Goal: Task Accomplishment & Management: Use online tool/utility

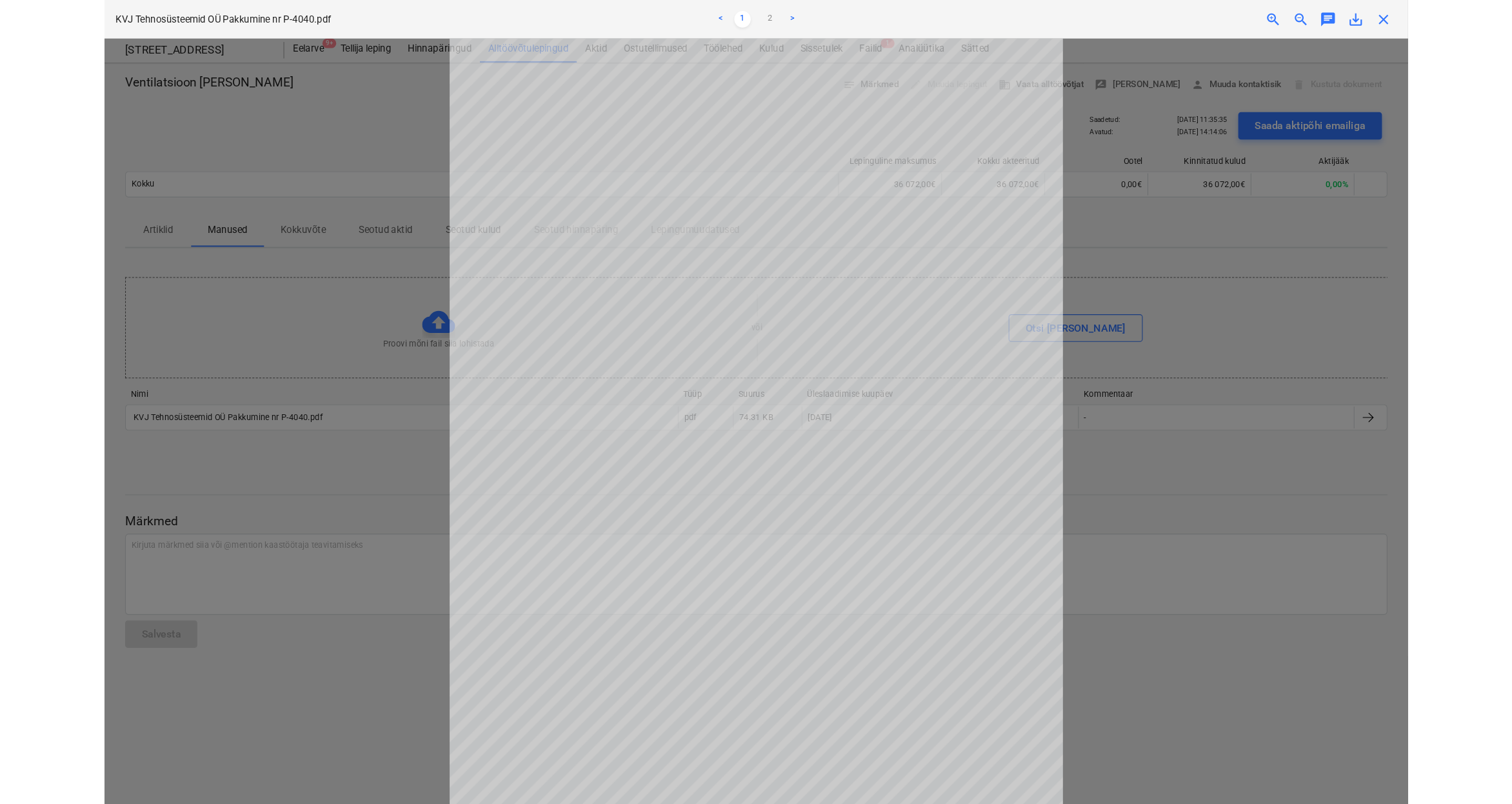
scroll to position [99, 0]
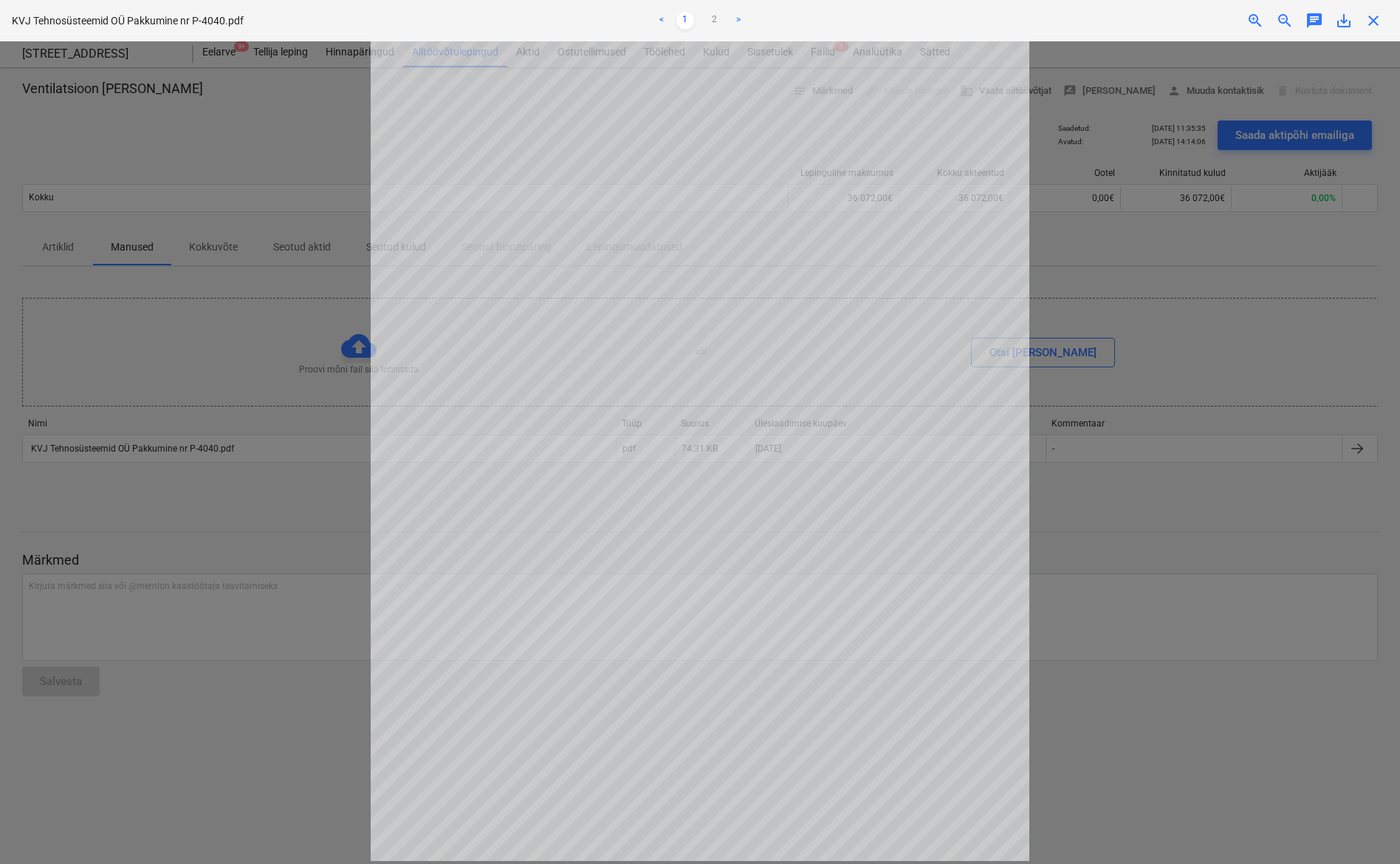
click at [1380, 20] on span "close" at bounding box center [1374, 20] width 18 height 18
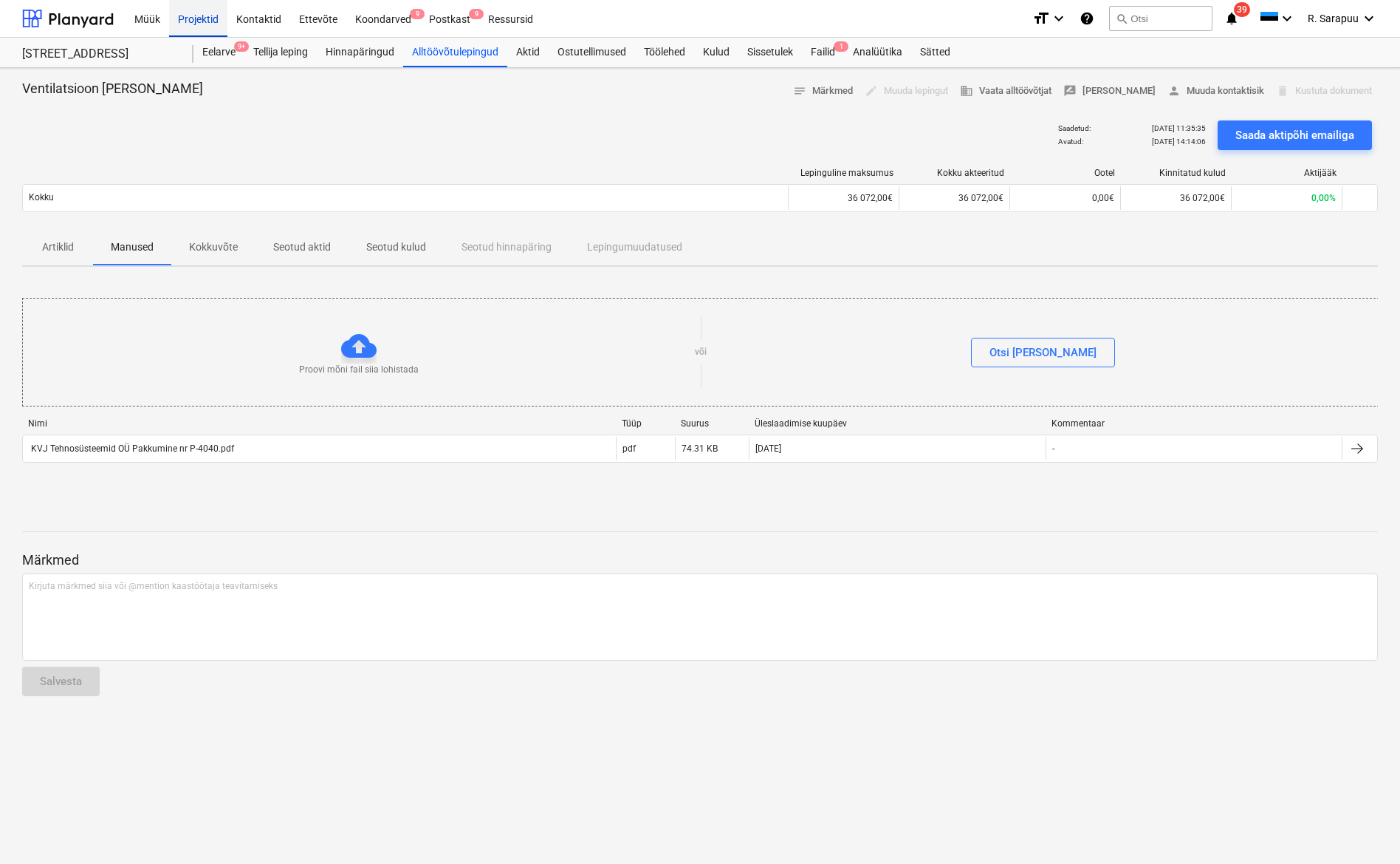
click at [202, 20] on div "Projektid" at bounding box center [198, 18] width 58 height 37
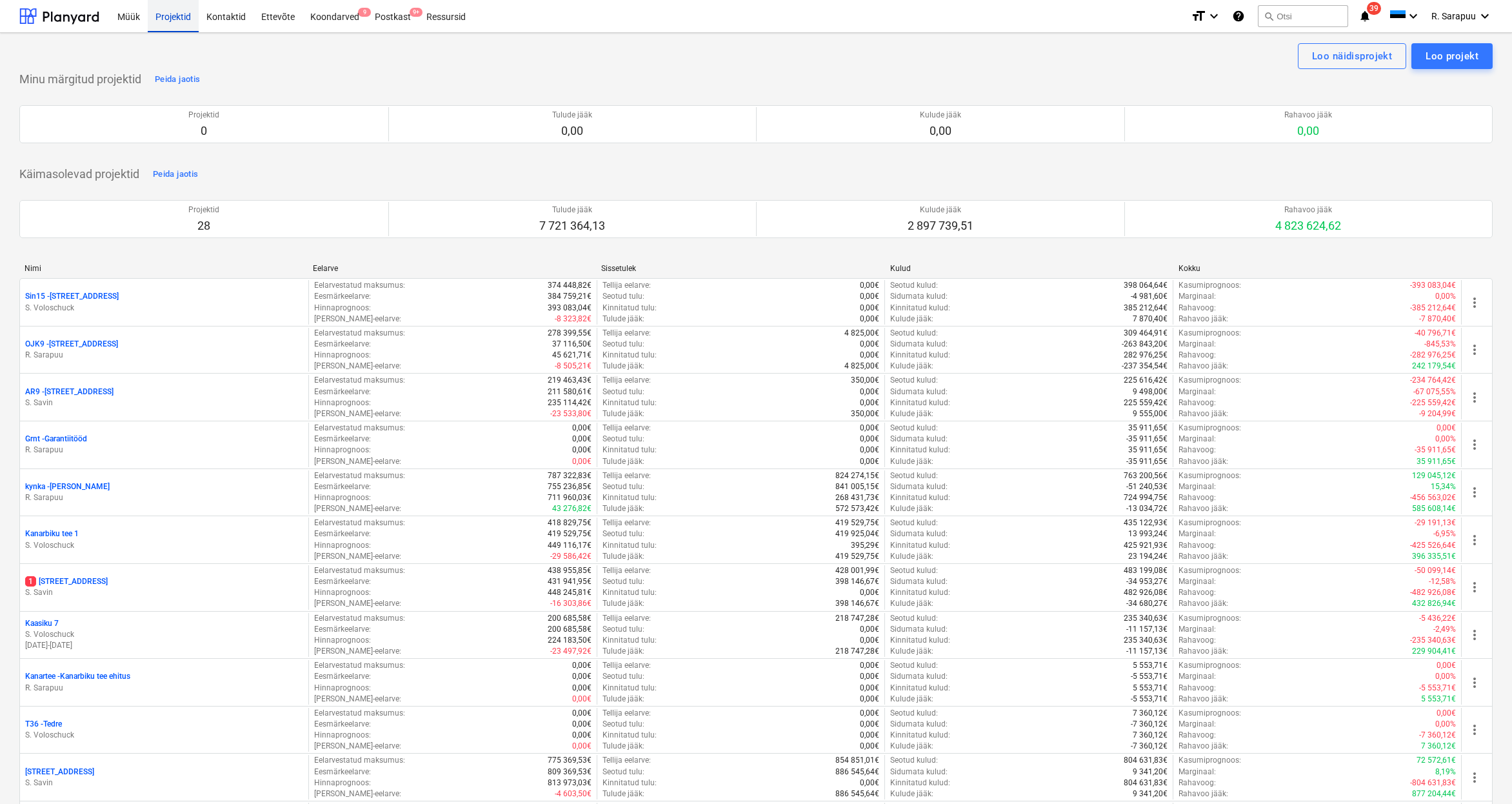
click at [173, 27] on div "Projektid" at bounding box center [173, 16] width 51 height 33
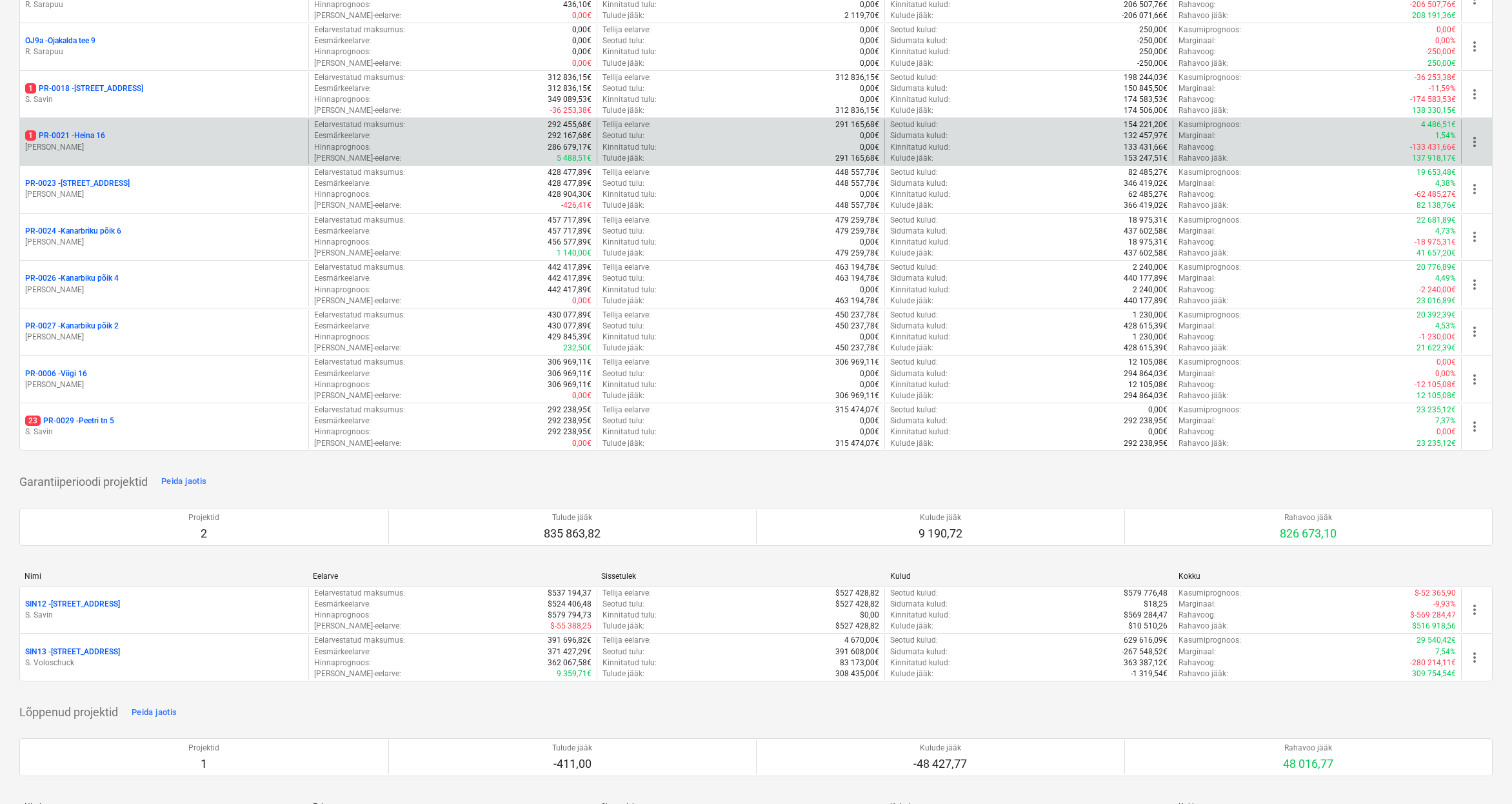
scroll to position [1160, 0]
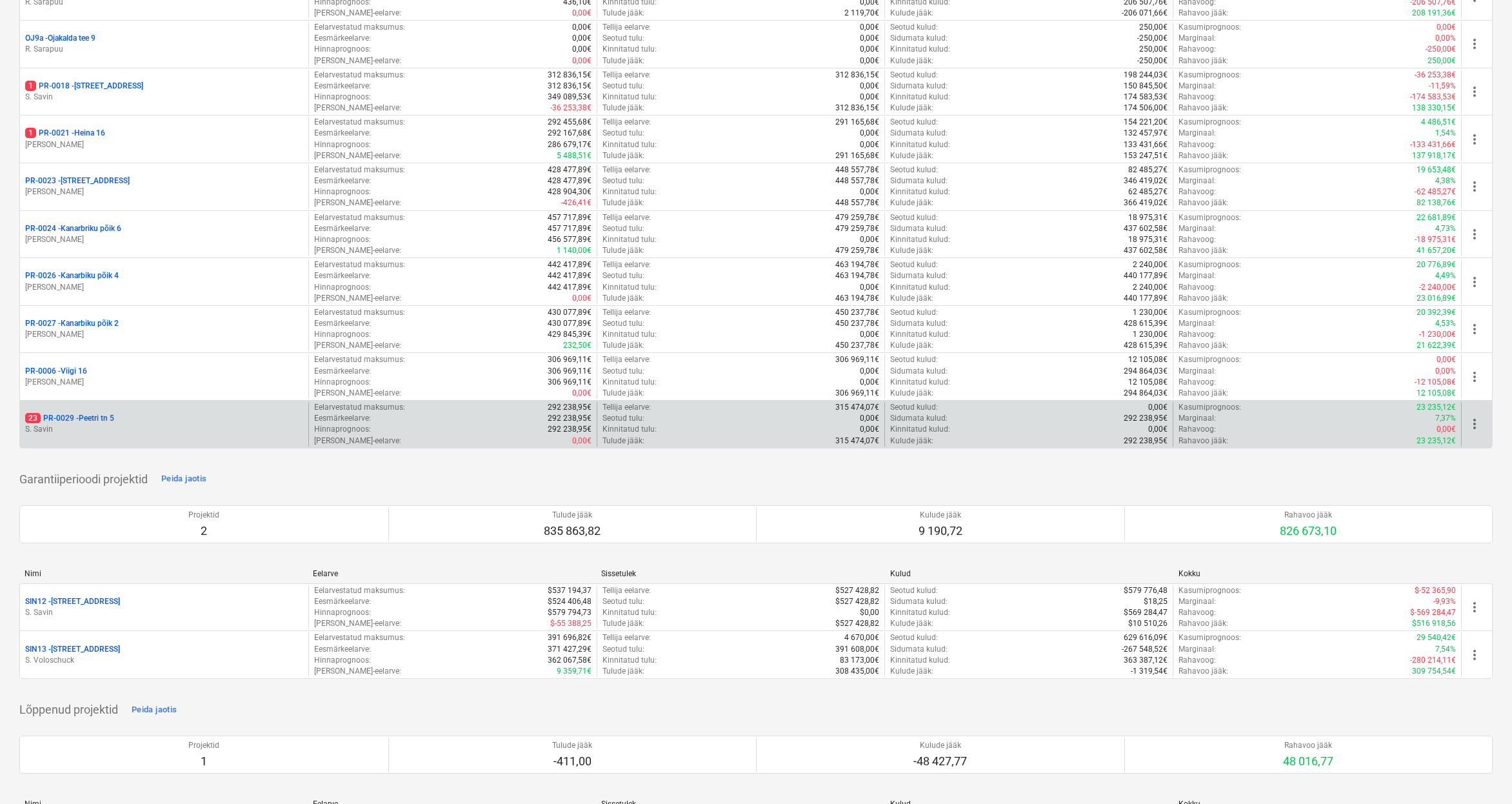
click at [120, 413] on div "23 PR-0029 - Peetri tn 5" at bounding box center [164, 418] width 278 height 11
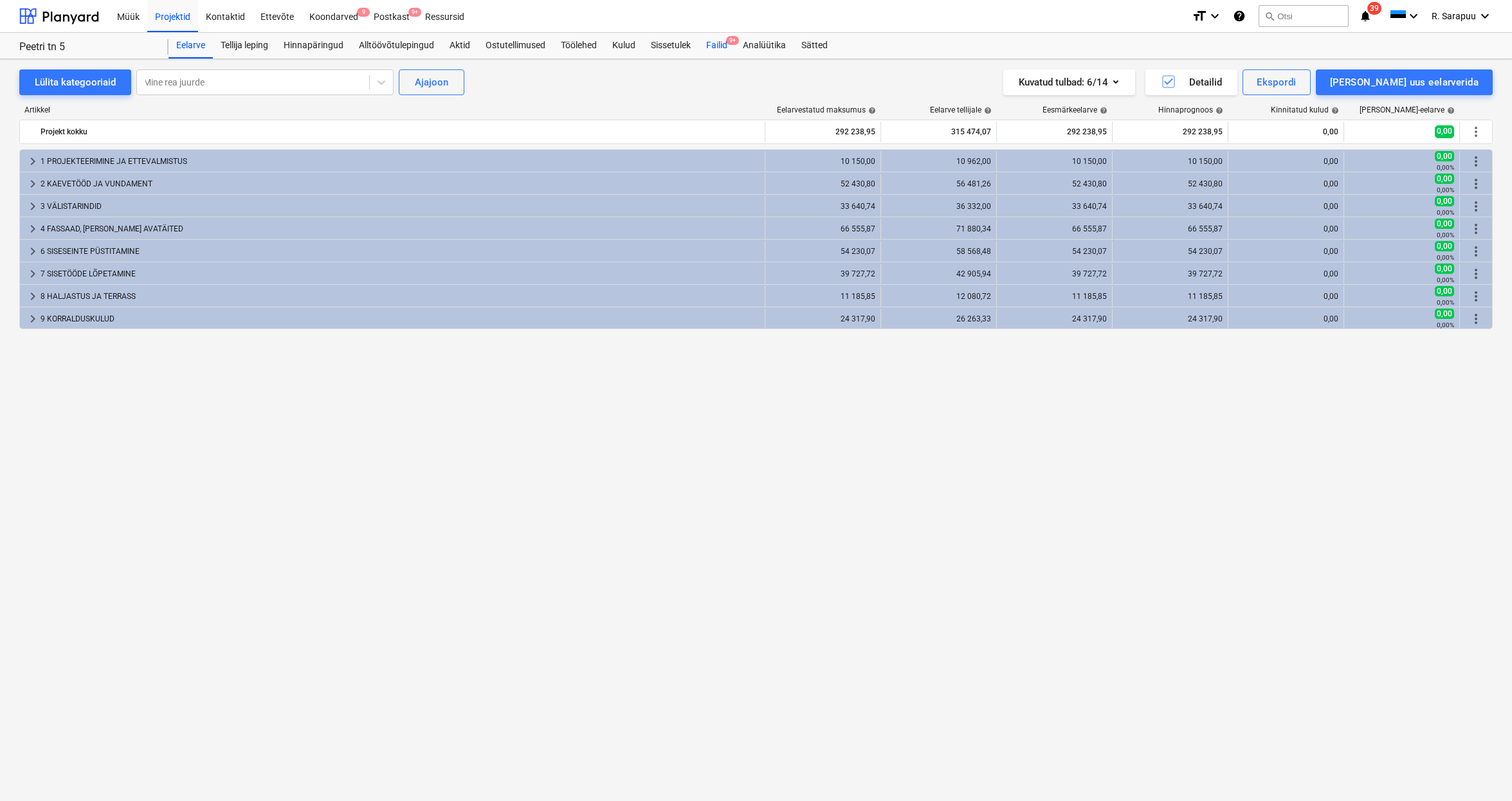
click at [729, 47] on div "Failid 9+" at bounding box center [717, 45] width 37 height 26
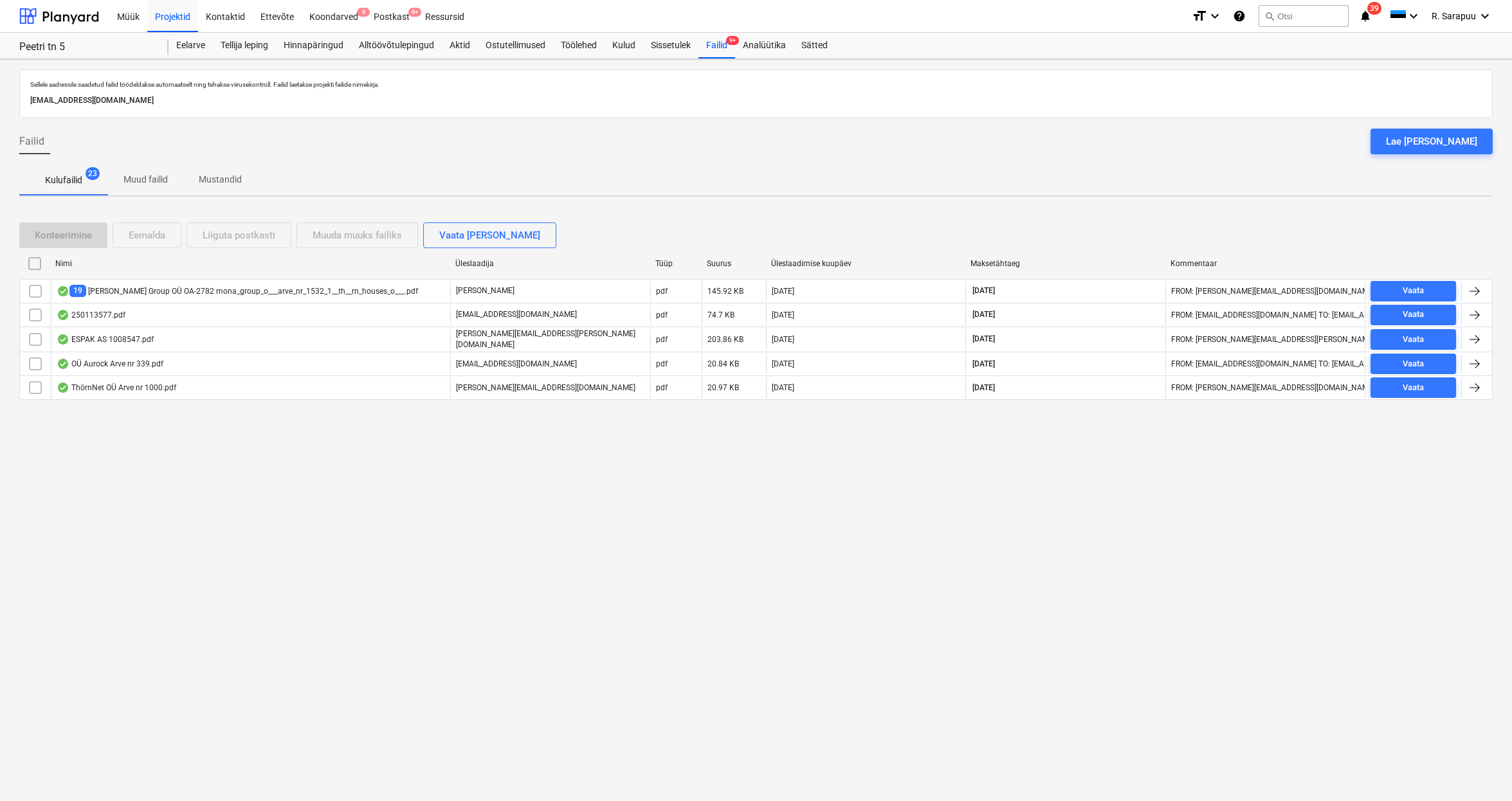
click at [70, 177] on p "Kulufailid" at bounding box center [63, 180] width 37 height 14
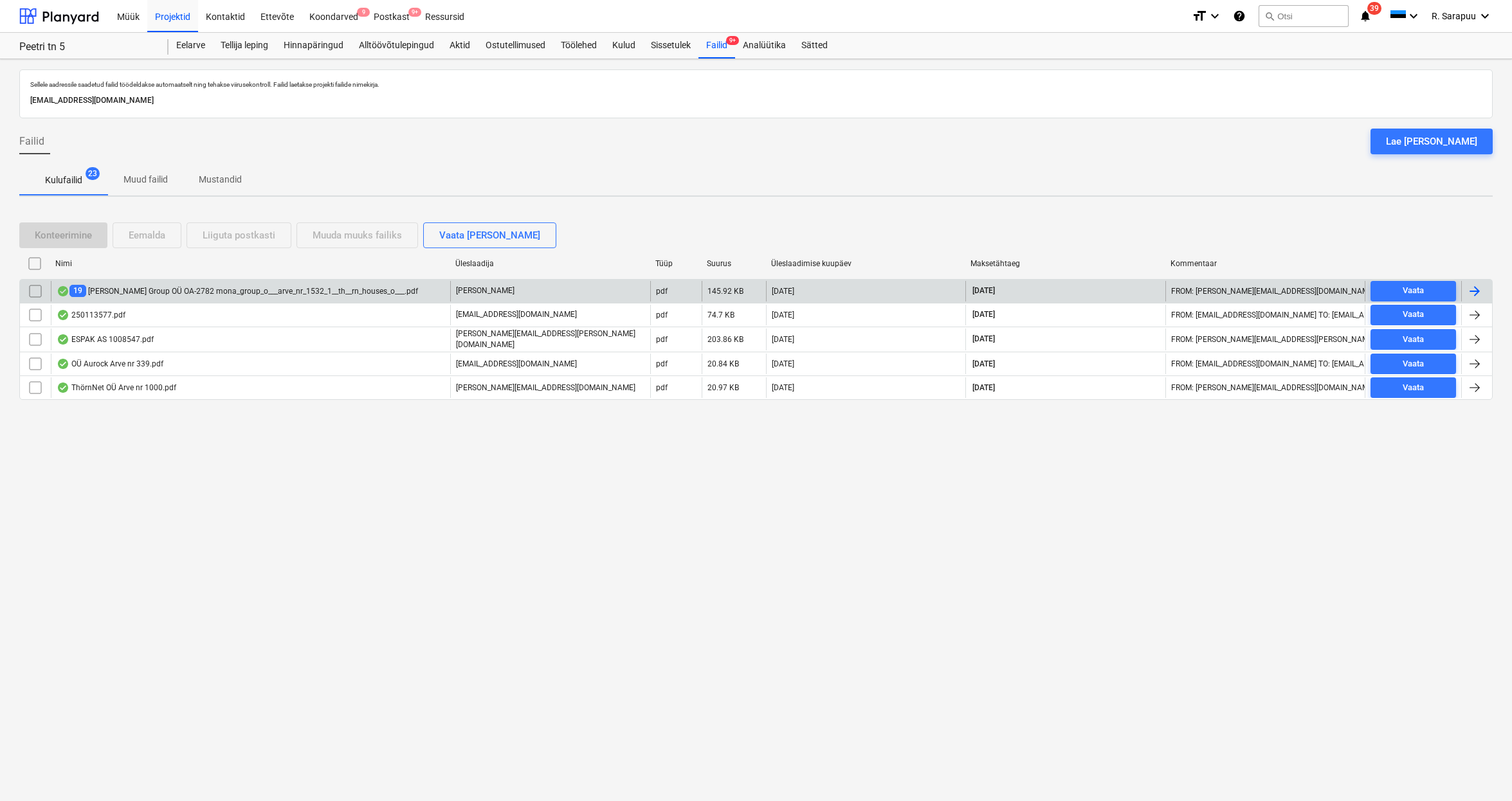
click at [112, 296] on div "19 MONA Group OÜ OA-2782 mona_group_o___arve_nr_1532_1__th__rn_houses_o___.pdf" at bounding box center [237, 291] width 361 height 12
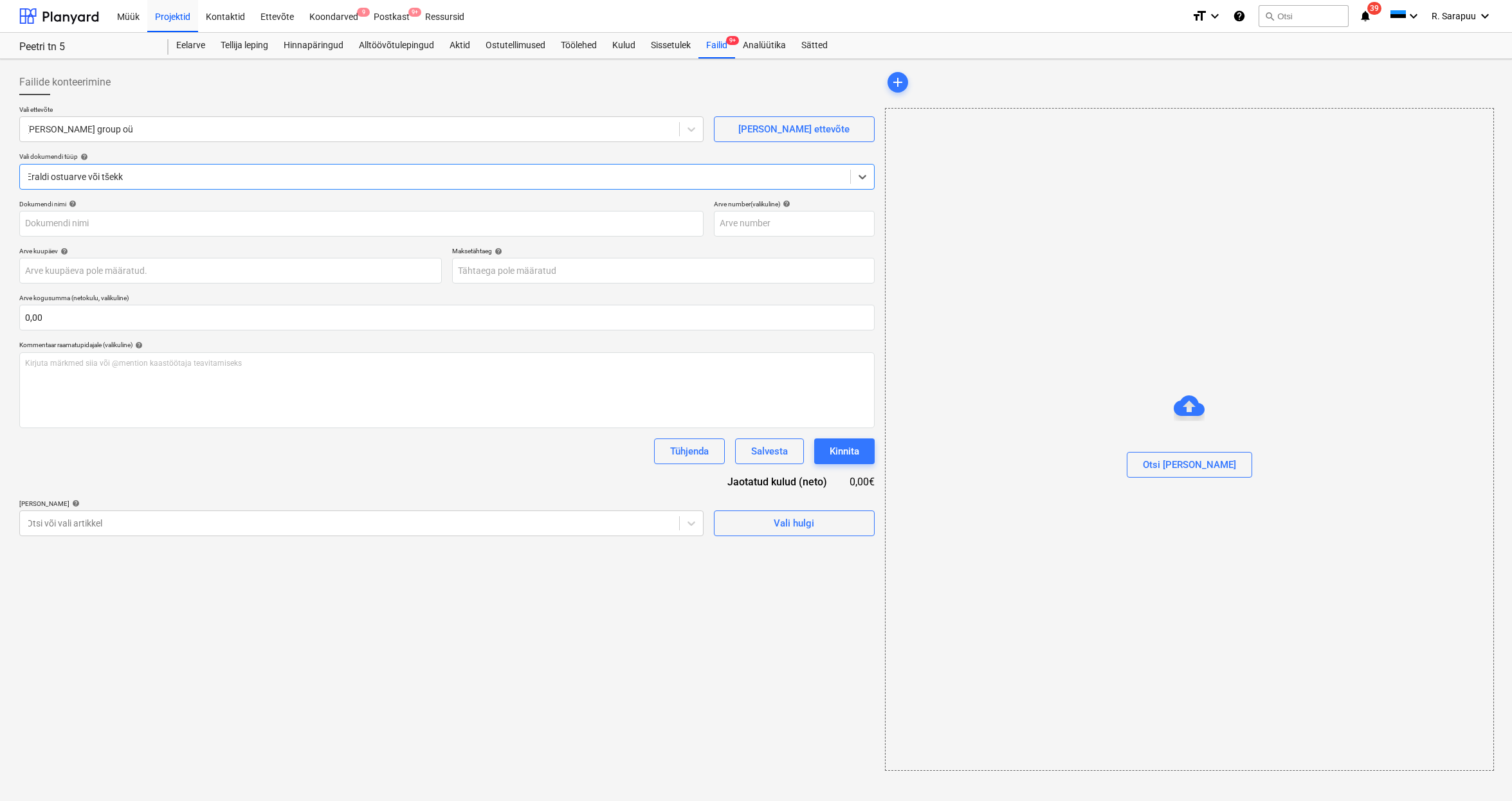
type input "257591"
type input "[DATE]"
type input "14 Nov 2025"
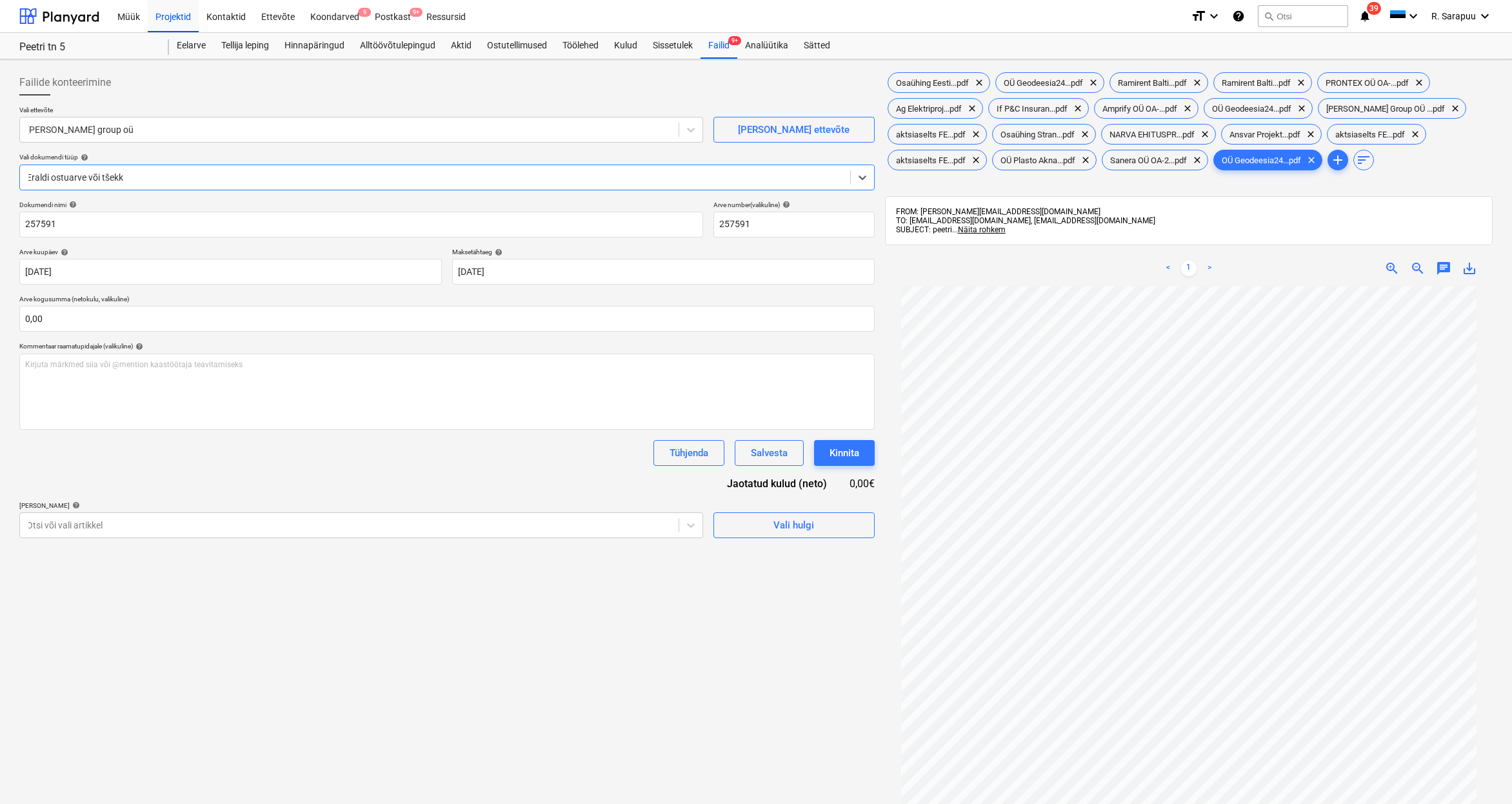
click at [923, 119] on div "Osaühing Eesti...pdf clear OÜ Geodeesia24...pdf clear Ramirent Balti...pdf clea…" at bounding box center [1188, 121] width 607 height 103
click at [924, 117] on div "Ag Elektriproj...pdf clear" at bounding box center [935, 108] width 95 height 20
click at [928, 134] on span "aktsiaselts FE...pdf" at bounding box center [930, 135] width 85 height 10
click at [928, 165] on span "aktsiaselts FE...pdf" at bounding box center [930, 161] width 85 height 10
click at [1039, 159] on span "OÜ Plasto Akna...pdf" at bounding box center [1038, 161] width 90 height 10
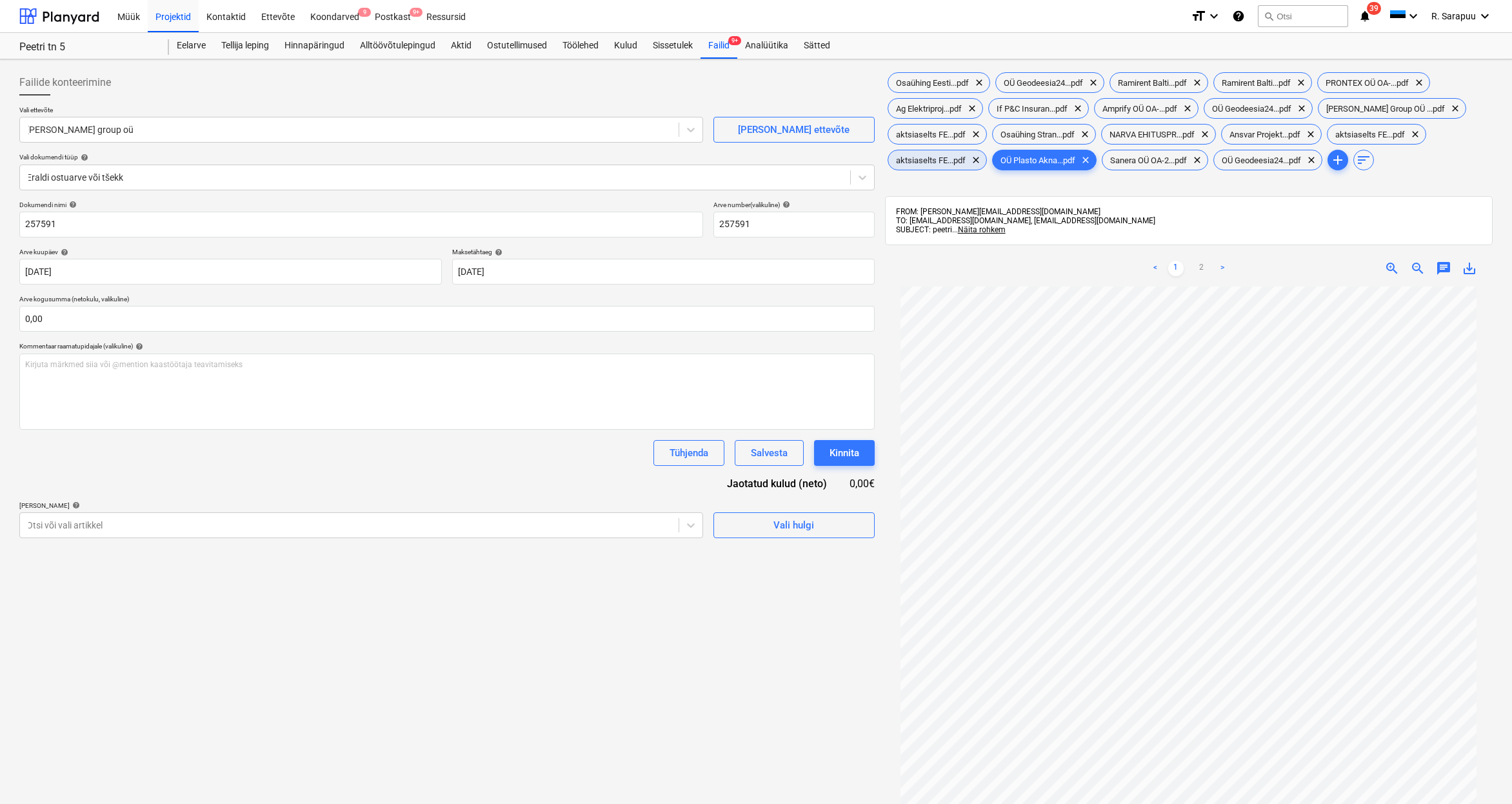
click at [931, 156] on span "aktsiaselts FE...pdf" at bounding box center [930, 161] width 85 height 10
click at [722, 36] on div "Failid 9+" at bounding box center [719, 46] width 37 height 26
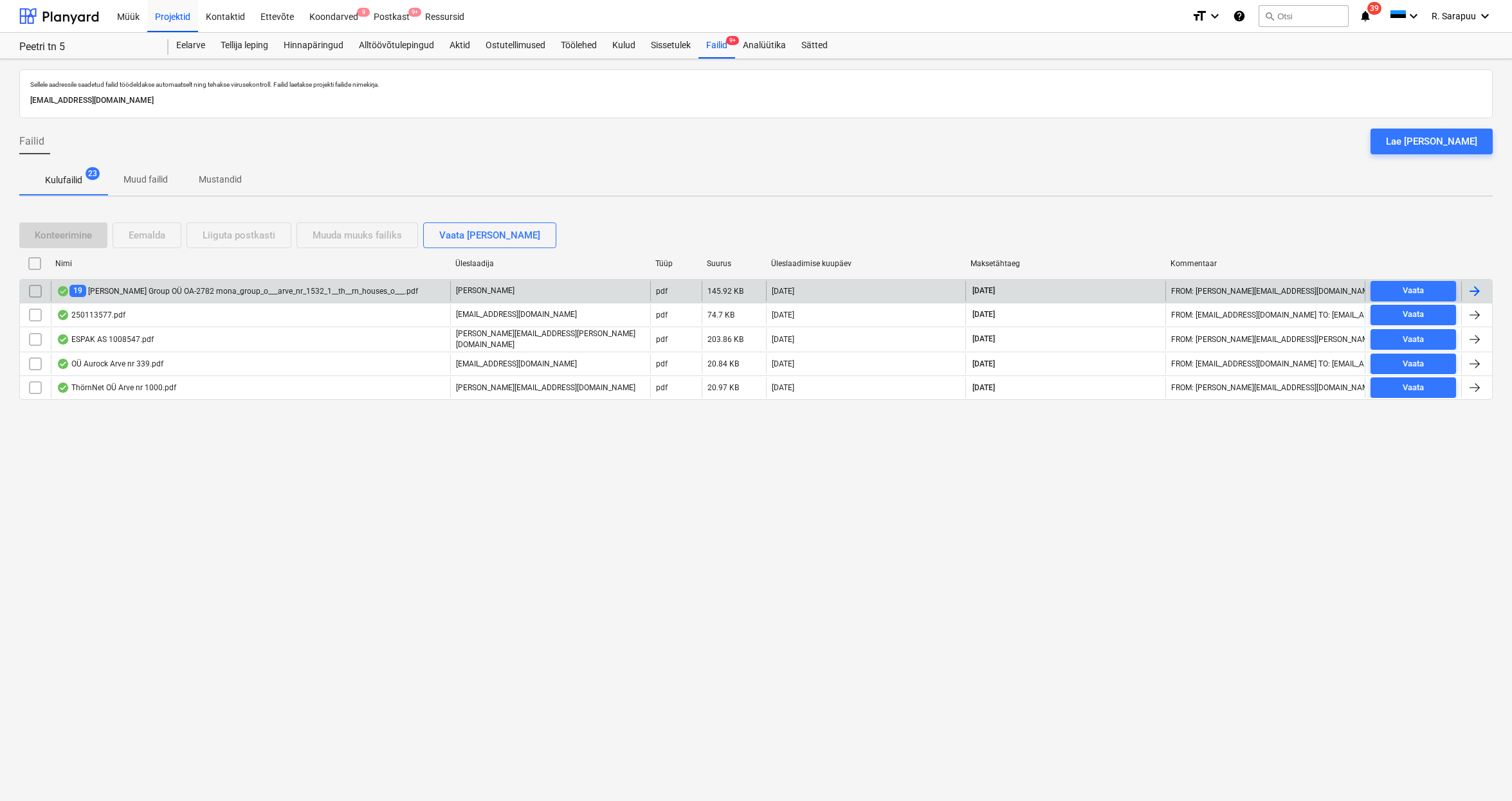
click at [321, 292] on div "19 MONA Group OÜ OA-2782 mona_group_o___arve_nr_1532_1__th__rn_houses_o___.pdf" at bounding box center [237, 291] width 361 height 12
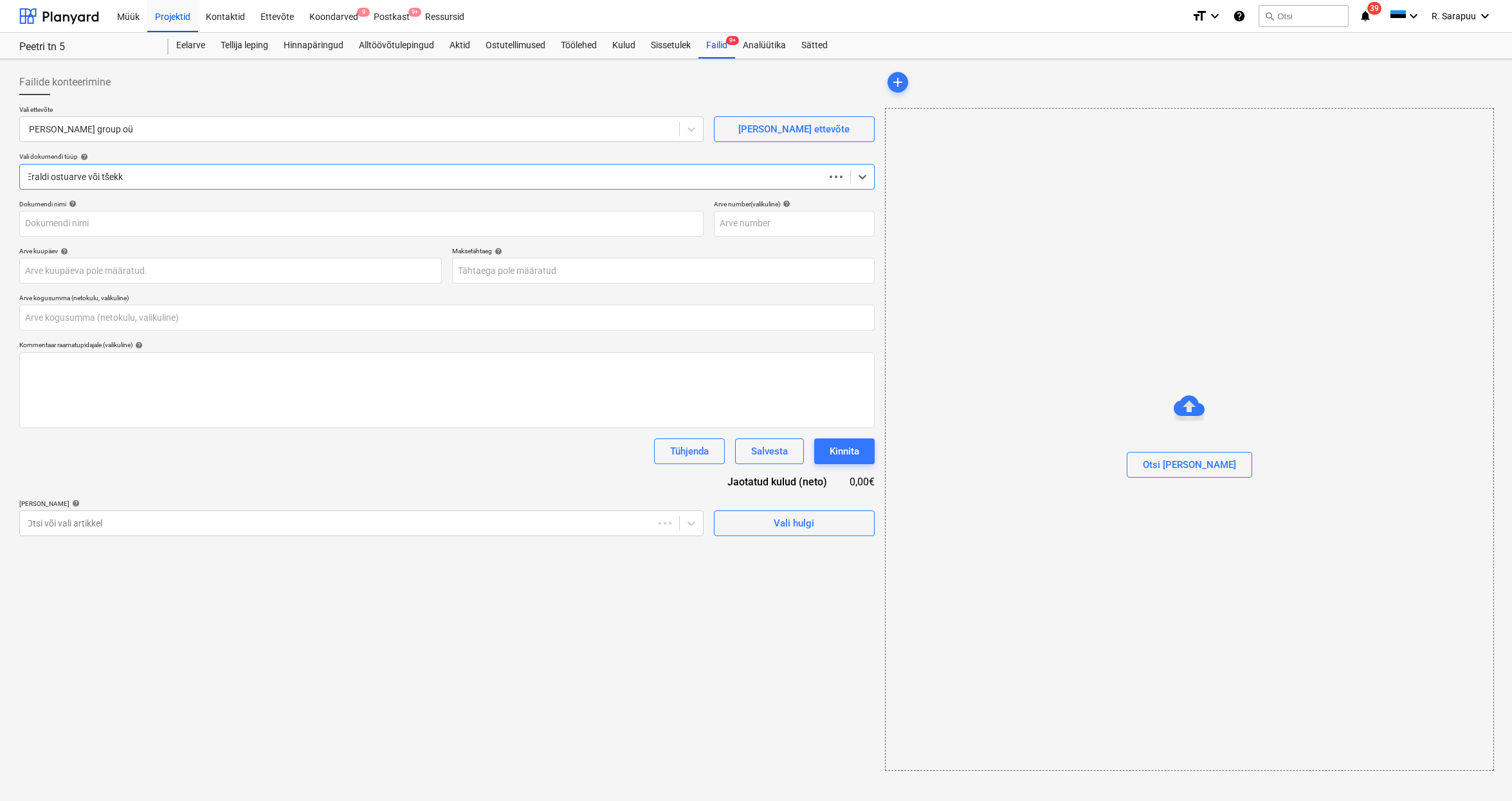
type input "0,00"
type input "257591"
type input "[DATE]"
type input "14 Nov 2025"
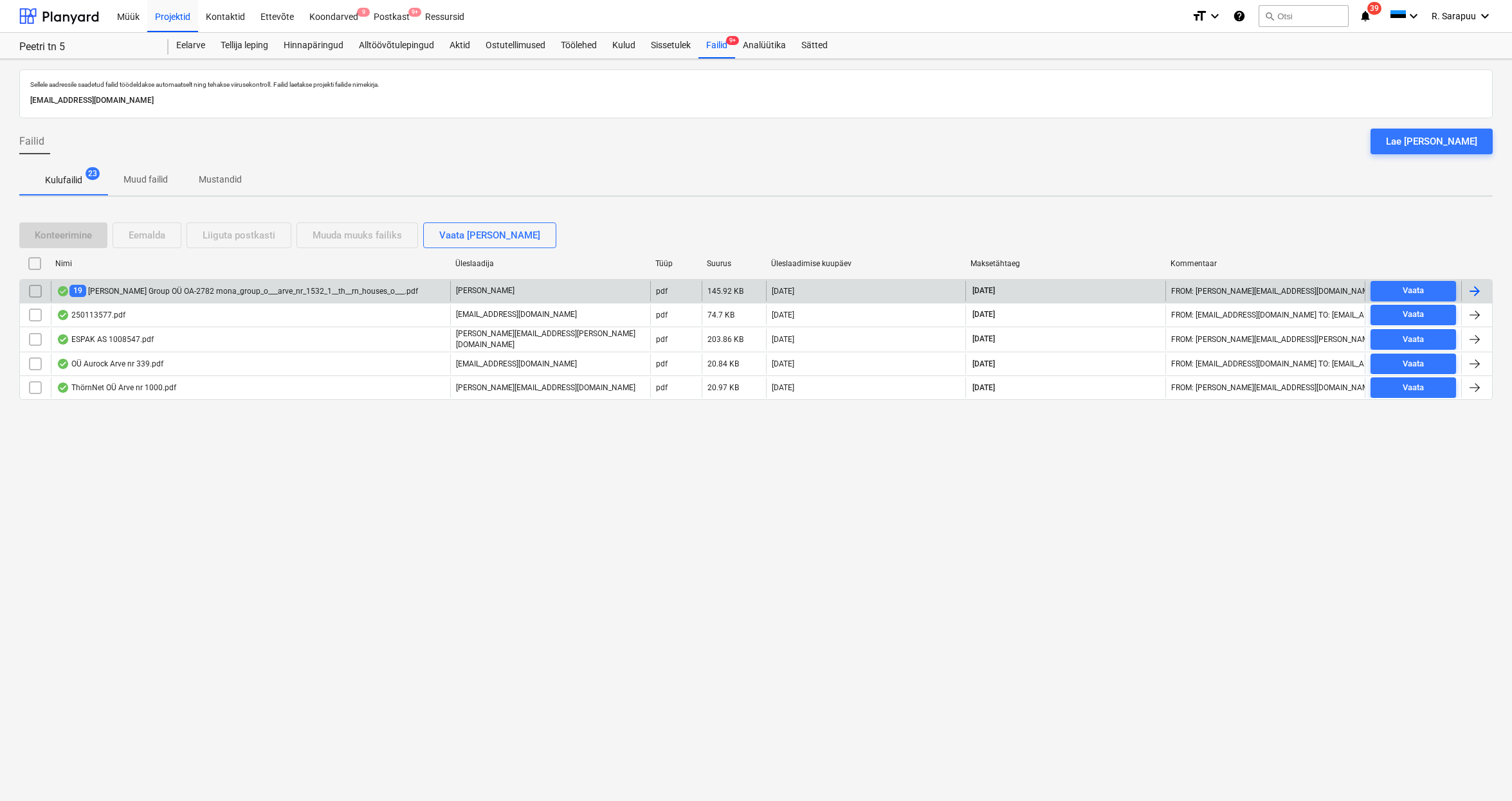
click at [124, 295] on div "19 MONA Group OÜ OA-2782 mona_group_o___arve_nr_1532_1__th__rn_houses_o___.pdf" at bounding box center [237, 291] width 361 height 12
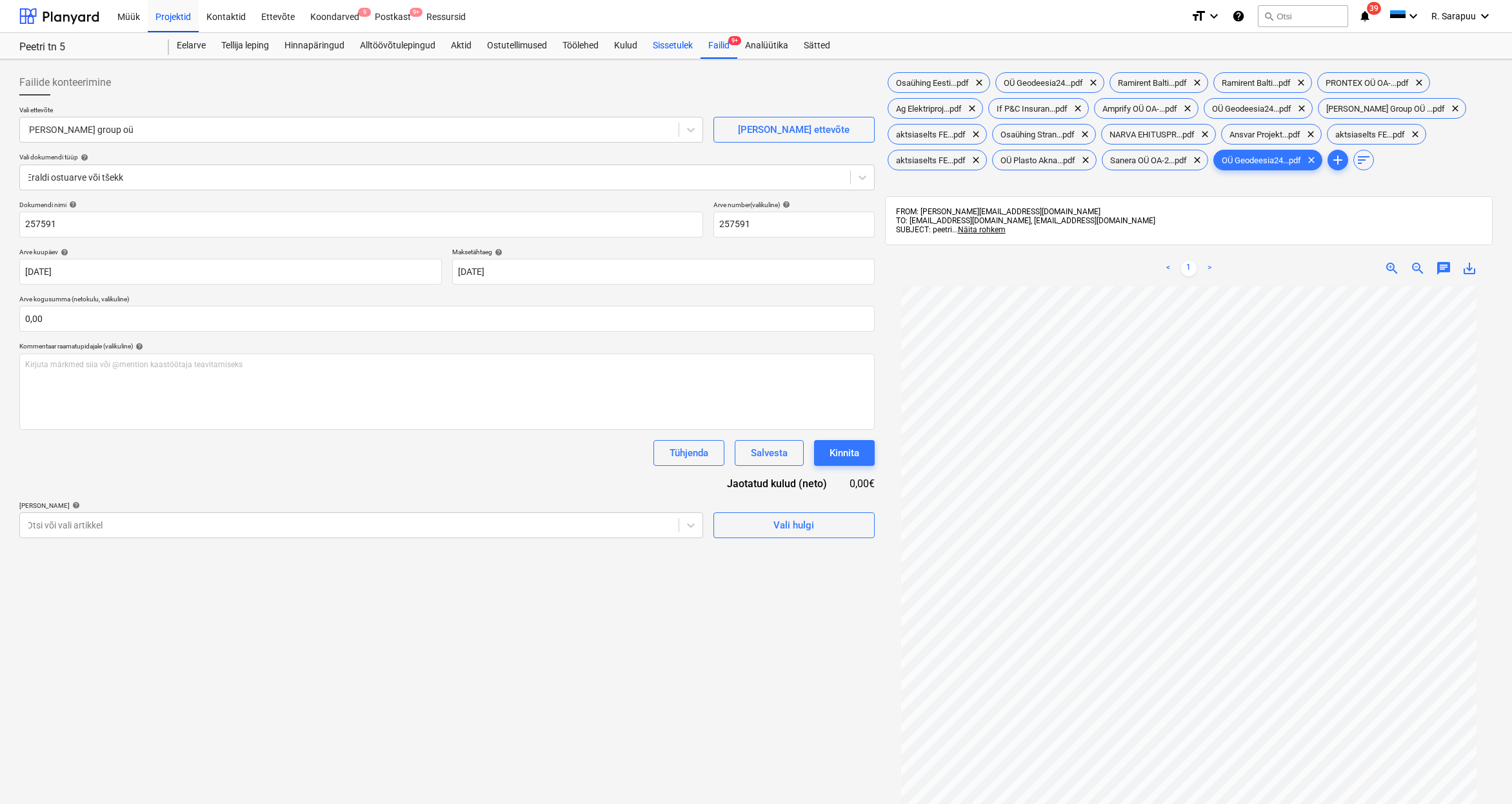
click at [670, 45] on div "Sissetulek" at bounding box center [673, 46] width 56 height 26
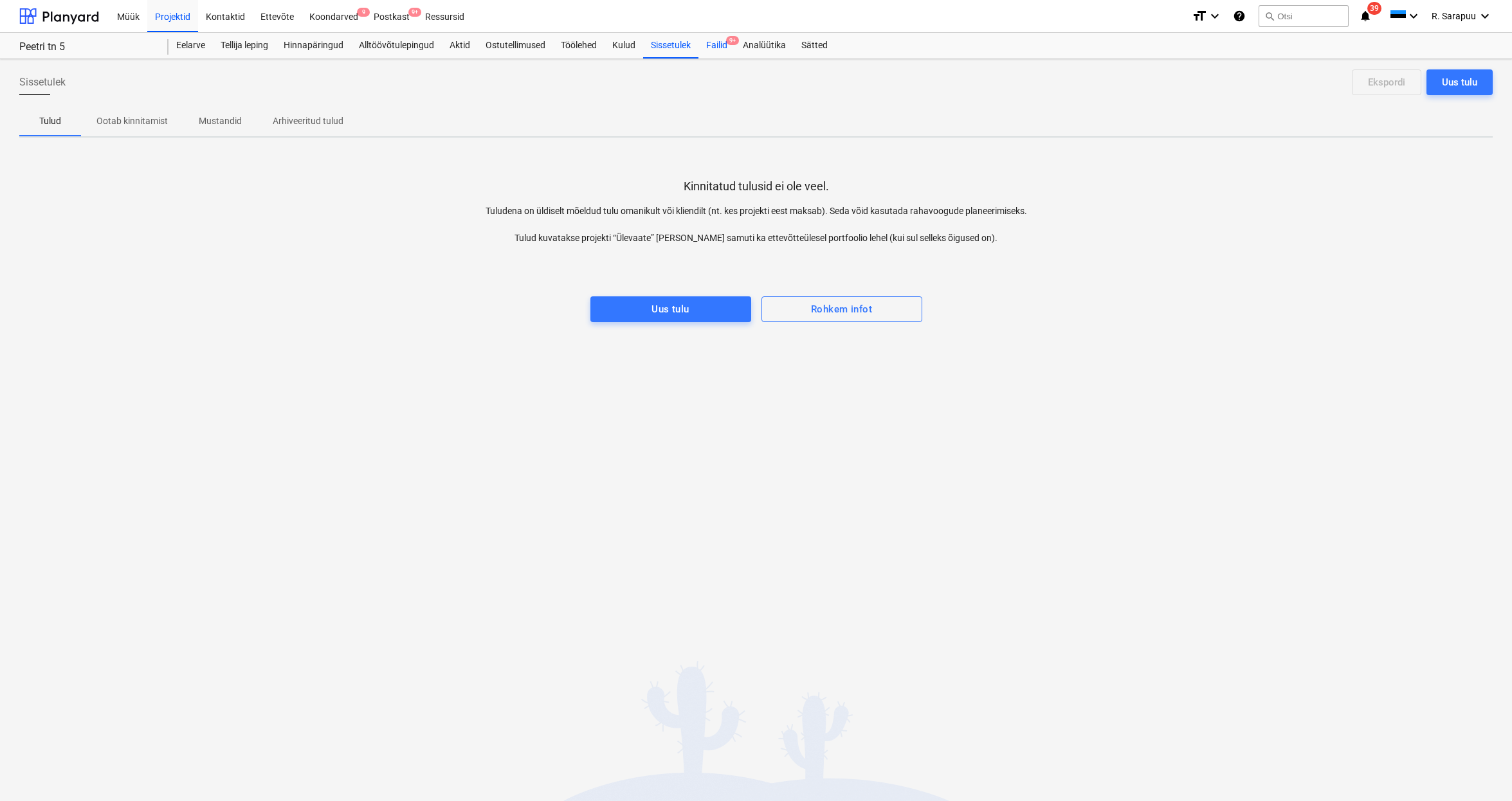
click at [714, 43] on div "Failid 9+" at bounding box center [717, 45] width 37 height 26
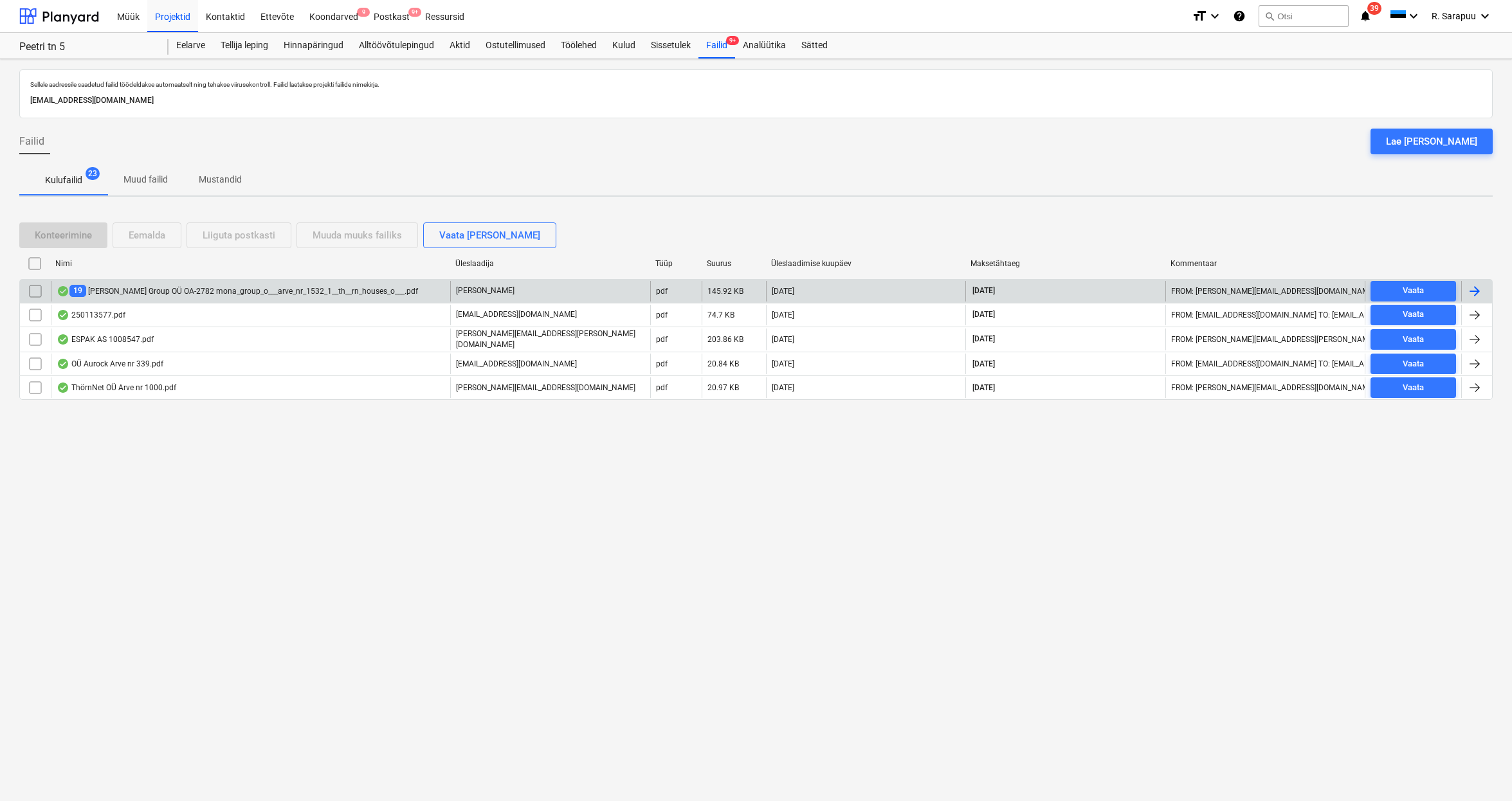
click at [192, 287] on div "19 [PERSON_NAME] Group OÜ OA-2782 mona_group_o___arve_nr_1532_1__th__rn_houses_…" at bounding box center [237, 291] width 361 height 12
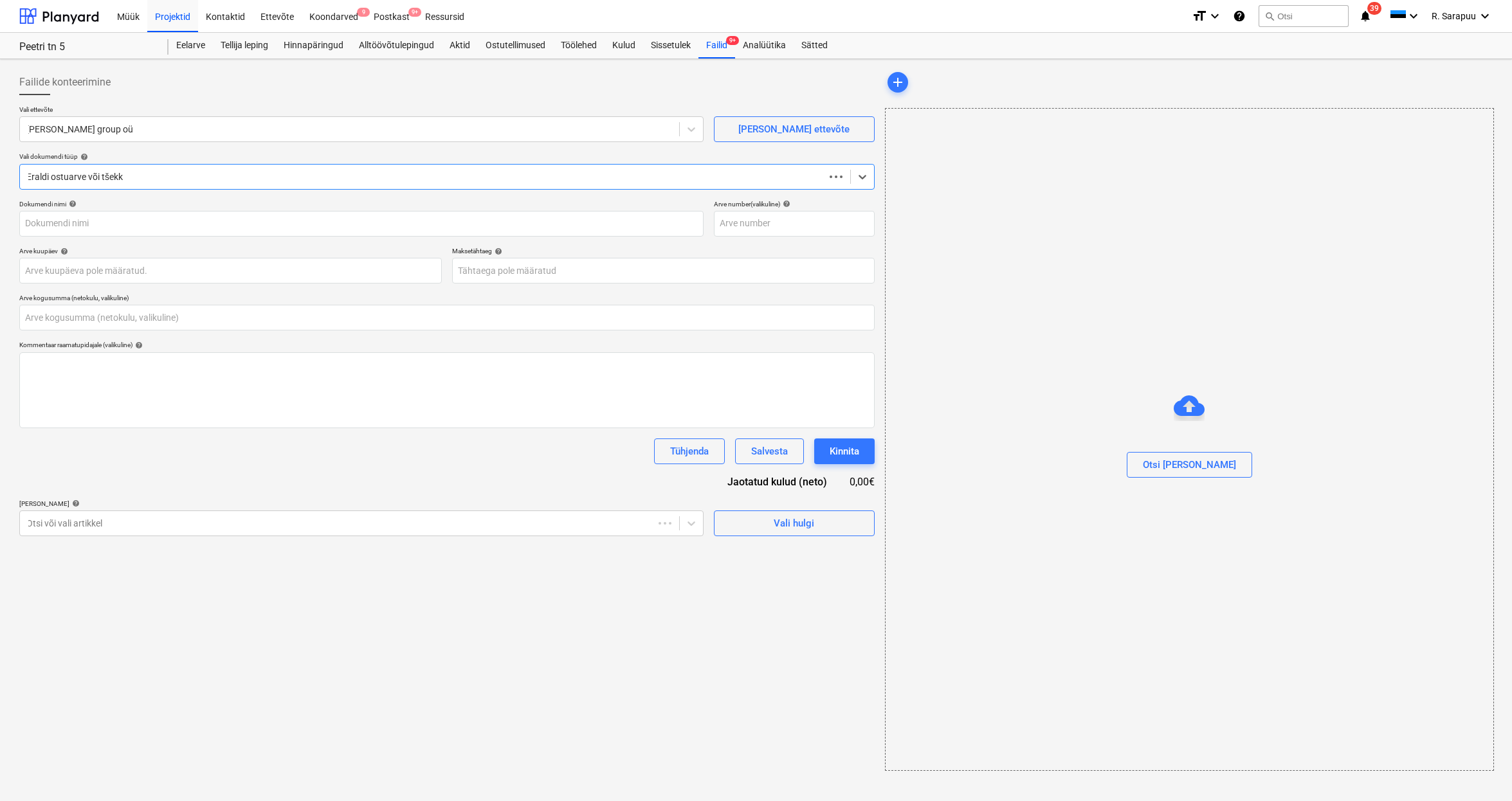
type input "0,00"
type input "257591"
type input "[DATE]"
type input "14 Nov 2025"
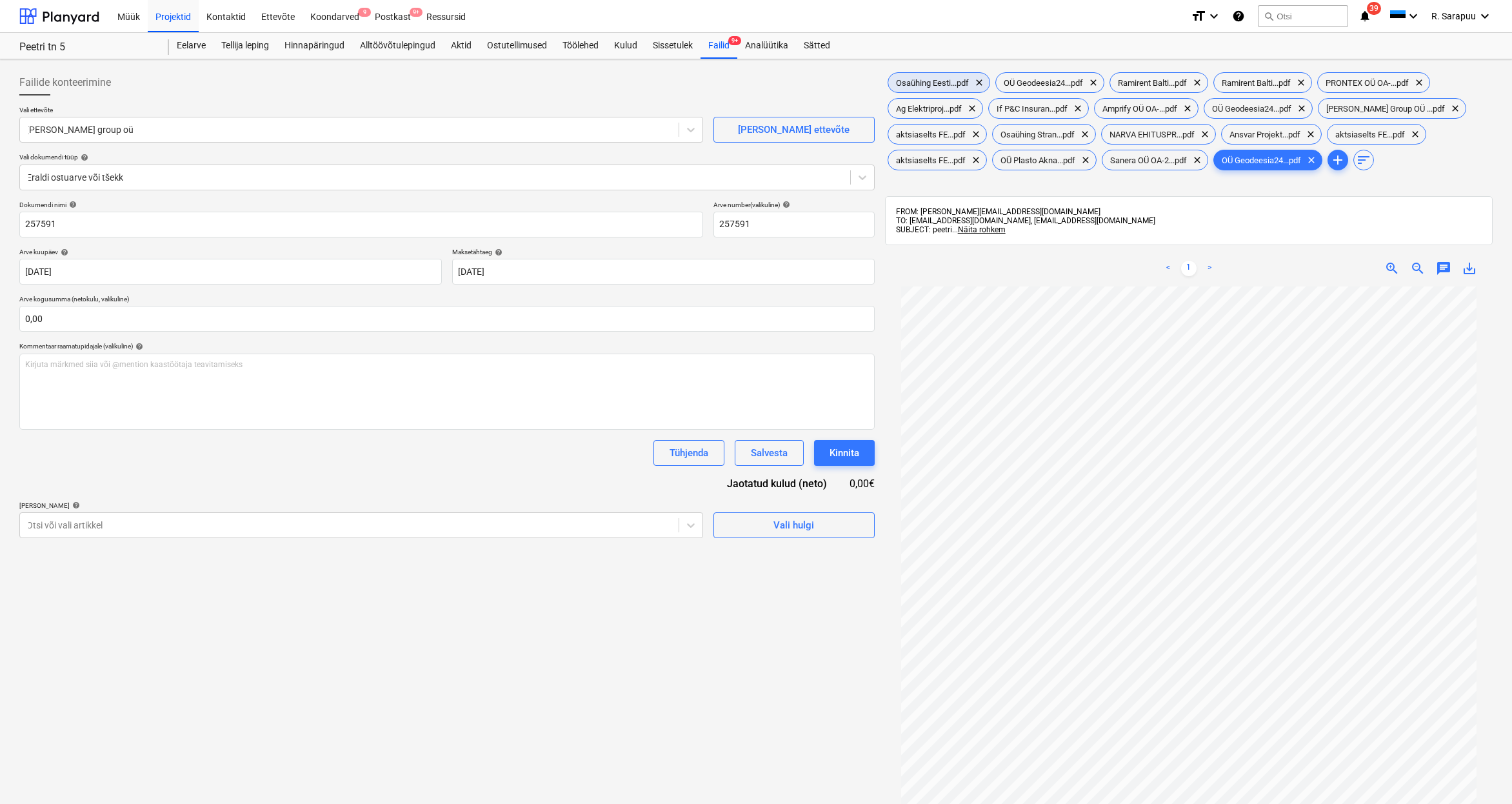
click at [930, 88] on div "Osaühing Eesti...pdf clear" at bounding box center [939, 82] width 103 height 20
click at [932, 105] on span "Ag Elektriproj...pdf" at bounding box center [928, 109] width 81 height 10
click at [125, 20] on div "Müük" at bounding box center [129, 16] width 38 height 33
